Goal: Navigation & Orientation: Find specific page/section

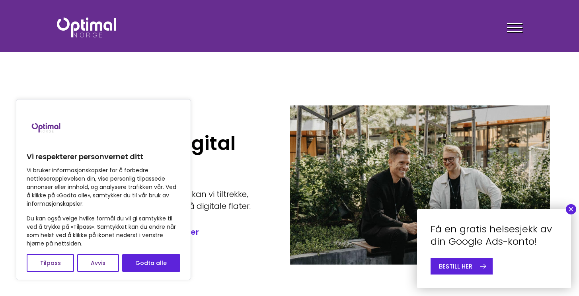
click at [141, 262] on button "Godta alle" at bounding box center [151, 263] width 58 height 18
checkbox input "true"
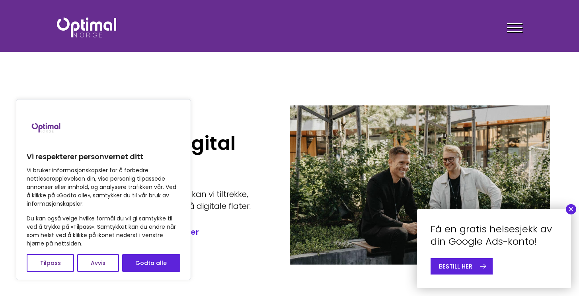
checkbox input "true"
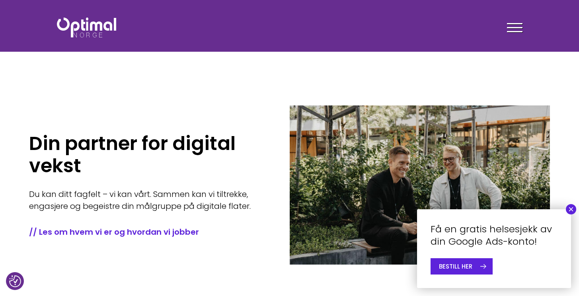
click at [572, 209] on button "×" at bounding box center [571, 209] width 10 height 10
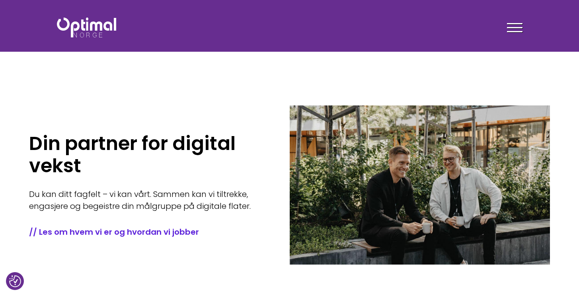
click at [515, 29] on div at bounding box center [515, 29] width 16 height 20
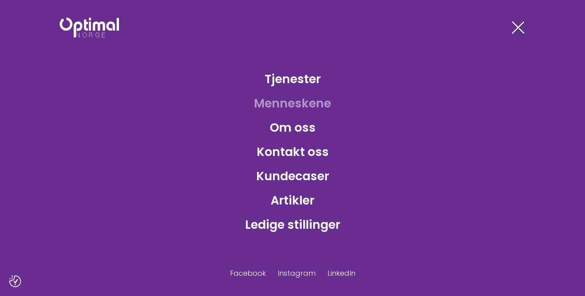
click at [299, 105] on link "Menneskene" at bounding box center [293, 103] width 90 height 26
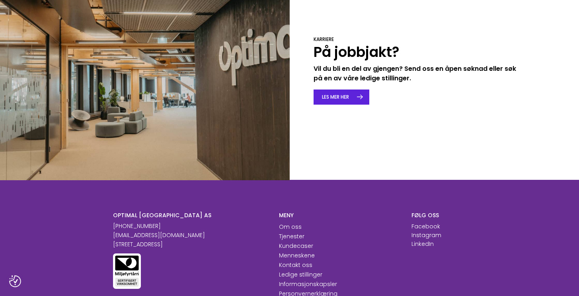
scroll to position [1243, 0]
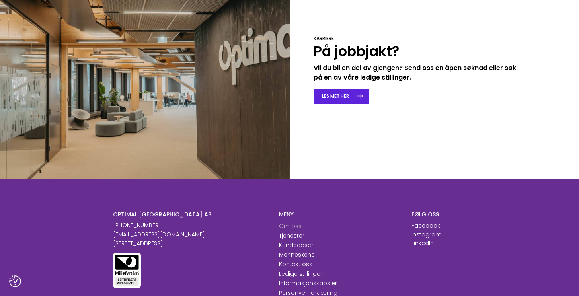
click at [285, 222] on link "Om oss" at bounding box center [290, 226] width 23 height 8
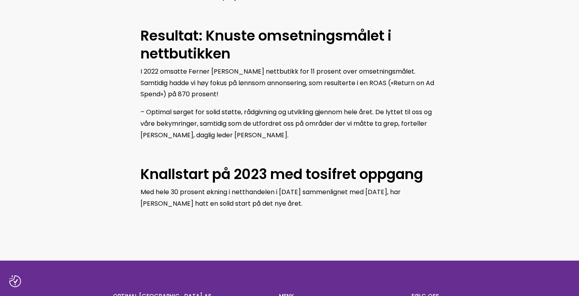
scroll to position [825, 0]
